Goal: Task Accomplishment & Management: Manage account settings

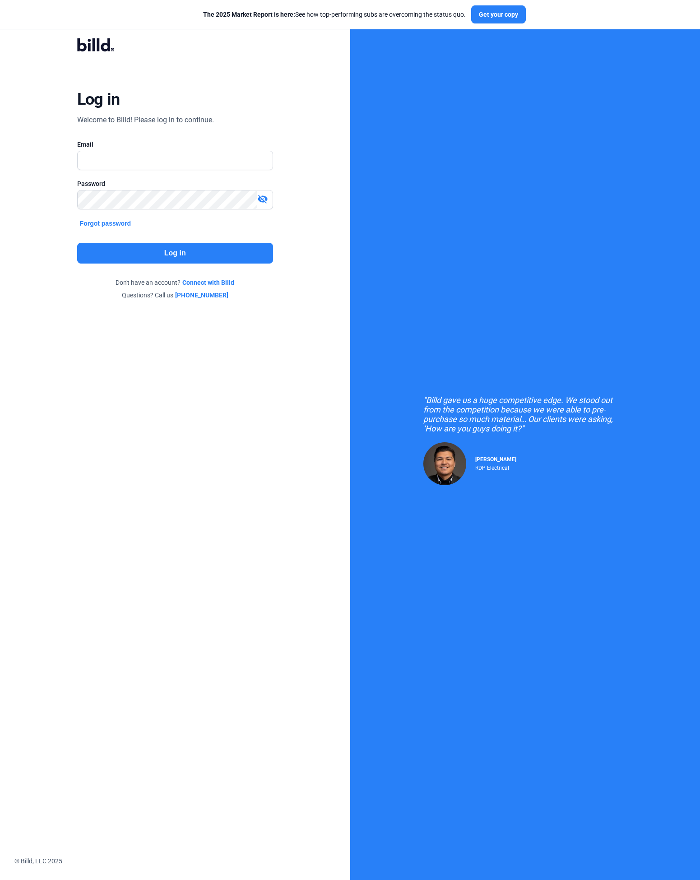
click at [157, 158] on input "text" at bounding box center [175, 160] width 195 height 19
click at [119, 151] on input "text" at bounding box center [175, 160] width 195 height 19
type input "[PERSON_NAME][EMAIL_ADDRESS][DOMAIN_NAME]"
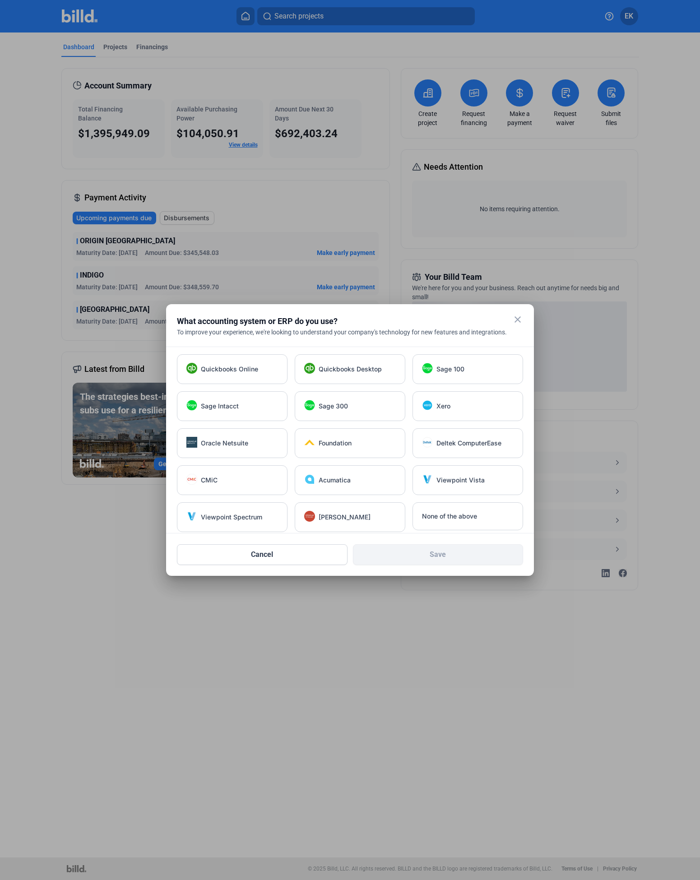
click at [522, 317] on mat-icon "close" at bounding box center [517, 319] width 11 height 11
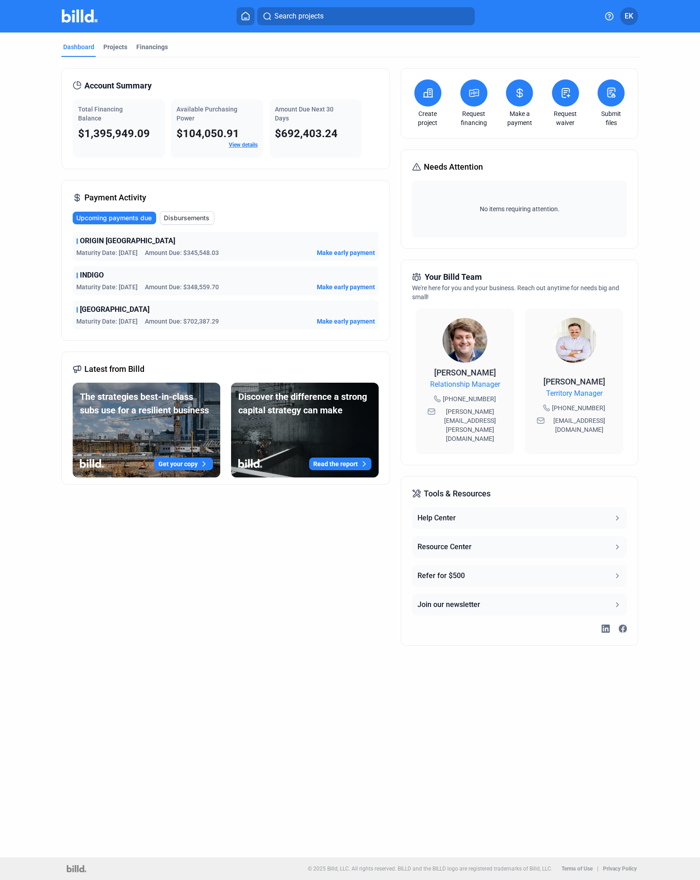
click at [628, 36] on mat-tab-group "Dashboard Projects Financings Account Summary Total Financing Balance $1,395,94…" at bounding box center [350, 345] width 578 height 624
